Goal: Navigation & Orientation: Understand site structure

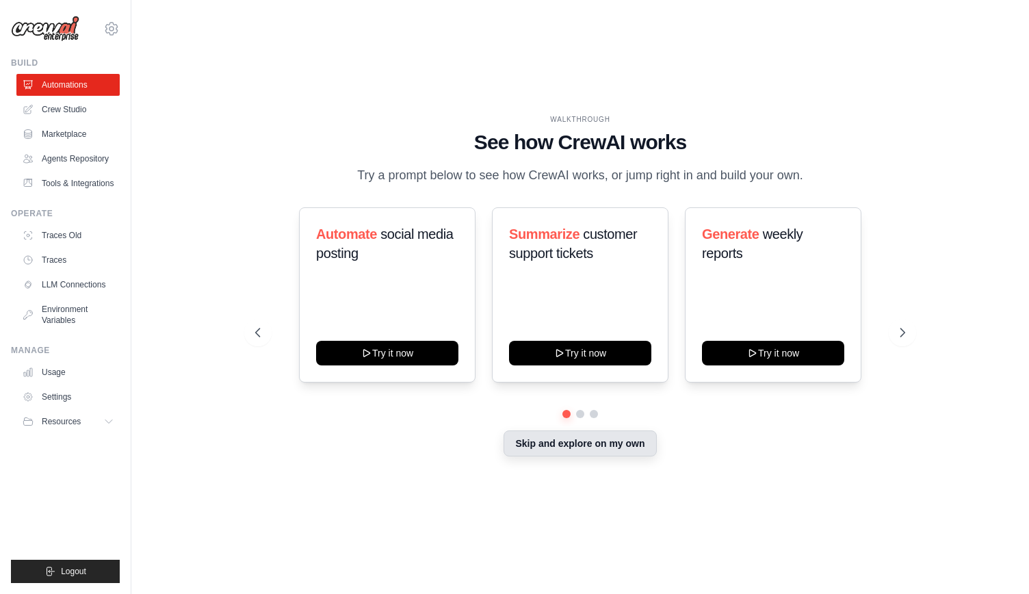
click at [533, 452] on button "Skip and explore on my own" at bounding box center [580, 444] width 153 height 26
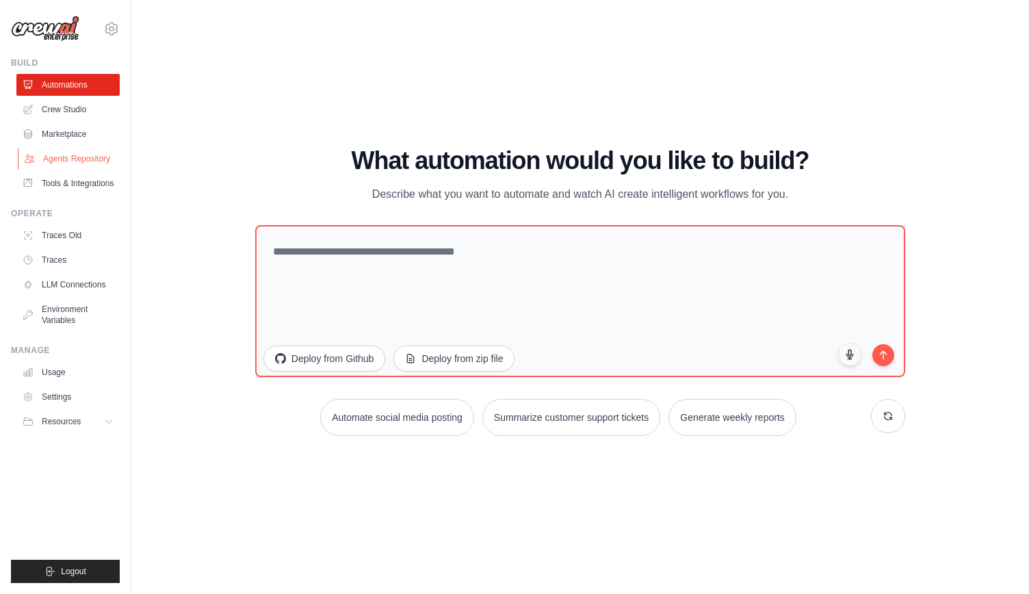
click at [93, 158] on link "Agents Repository" at bounding box center [69, 159] width 103 height 22
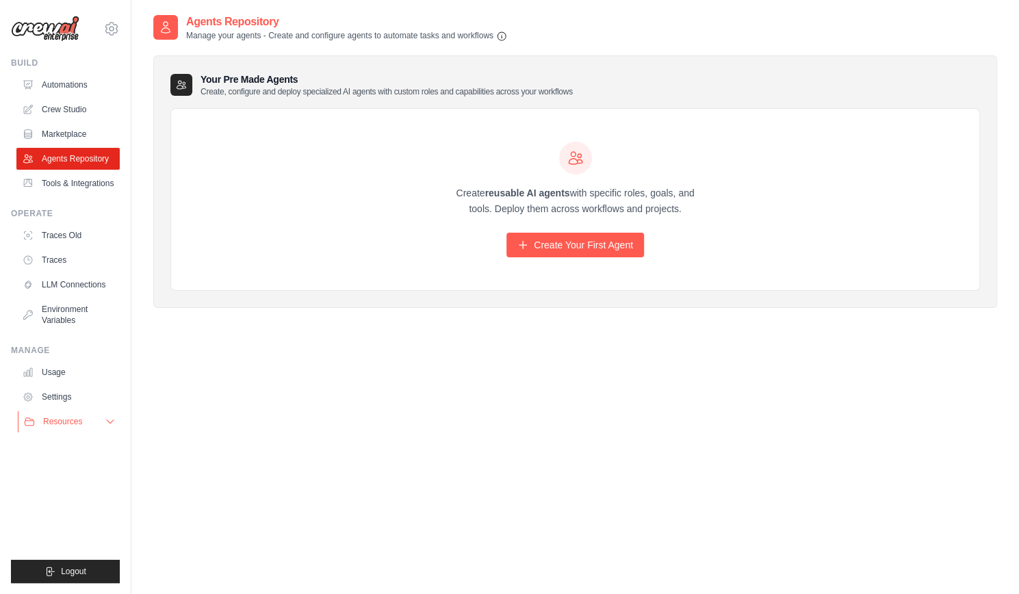
click at [112, 421] on icon at bounding box center [110, 421] width 7 height 3
click at [107, 227] on link "Traces Old" at bounding box center [69, 236] width 103 height 22
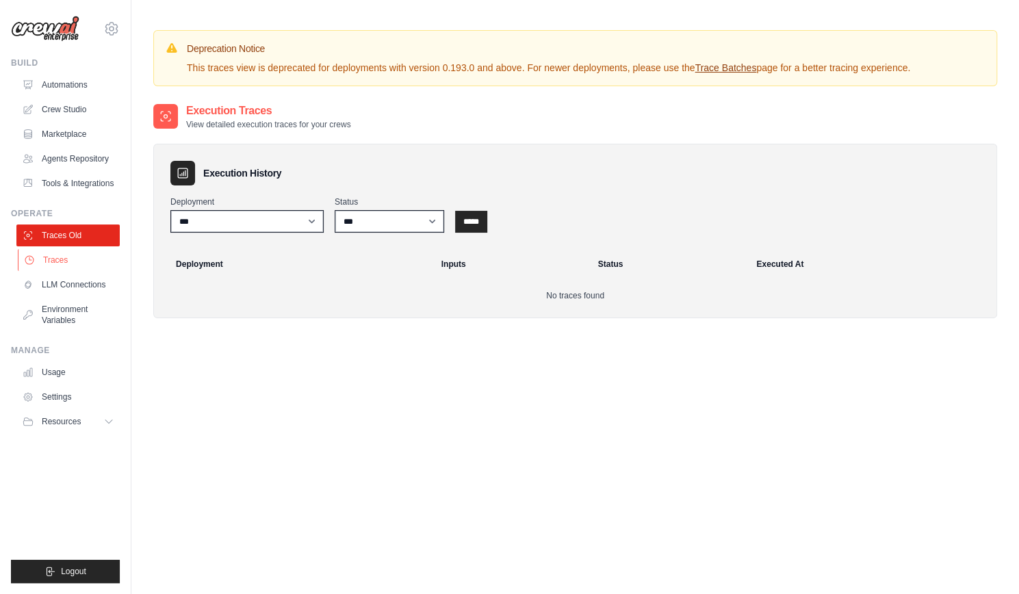
click at [92, 268] on link "Traces" at bounding box center [69, 260] width 103 height 22
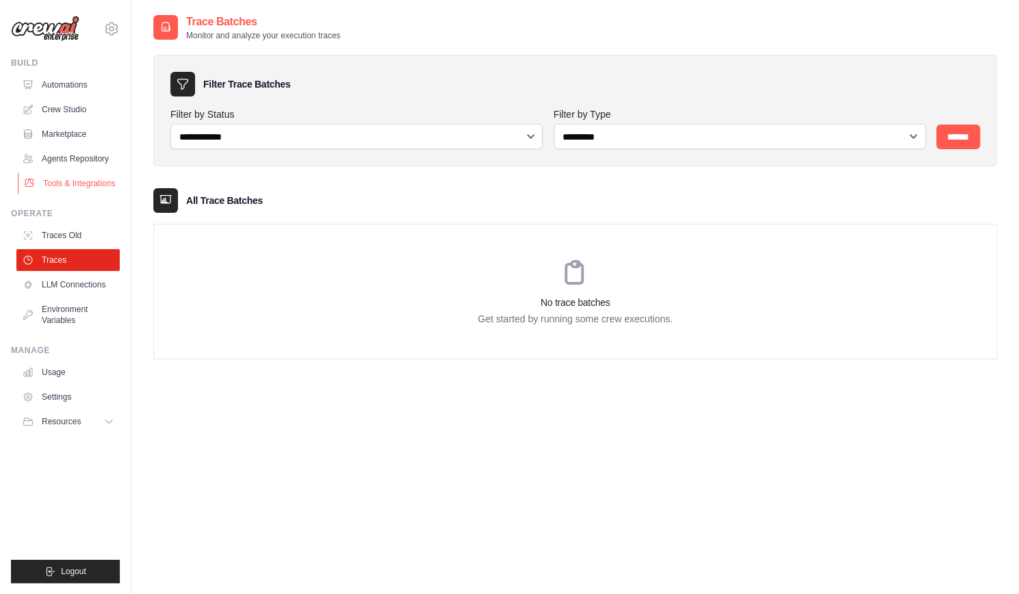
click at [99, 181] on link "Tools & Integrations" at bounding box center [69, 183] width 103 height 22
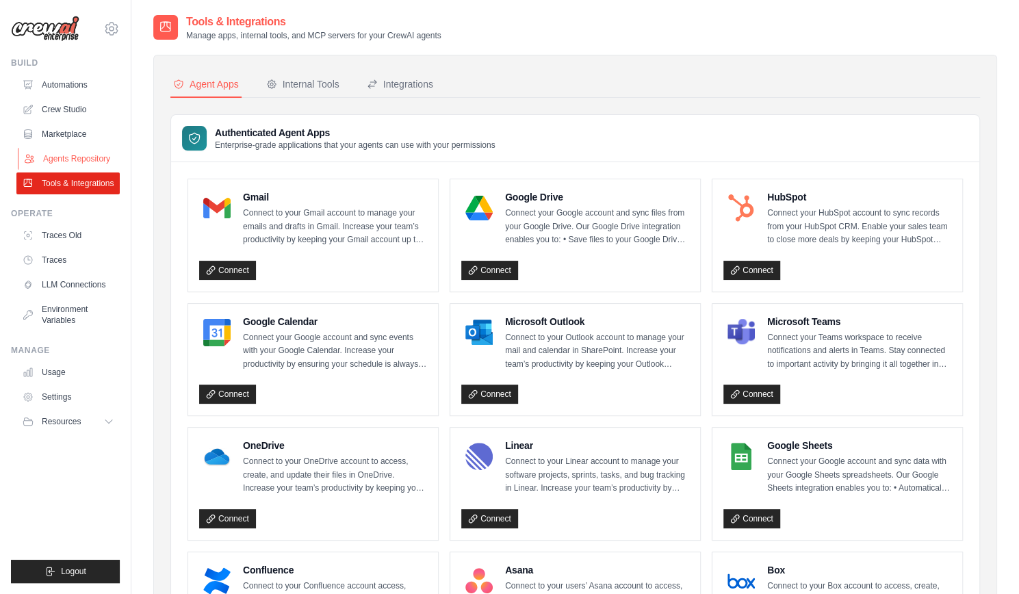
click at [93, 149] on link "Agents Repository" at bounding box center [69, 159] width 103 height 22
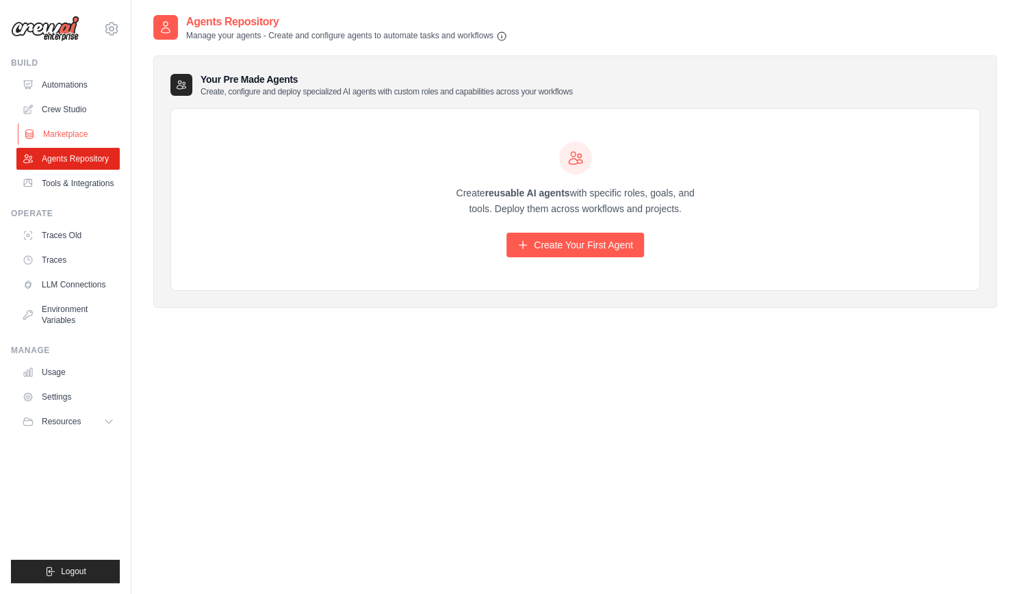
click at [98, 125] on link "Marketplace" at bounding box center [69, 134] width 103 height 22
